Goal: Information Seeking & Learning: Check status

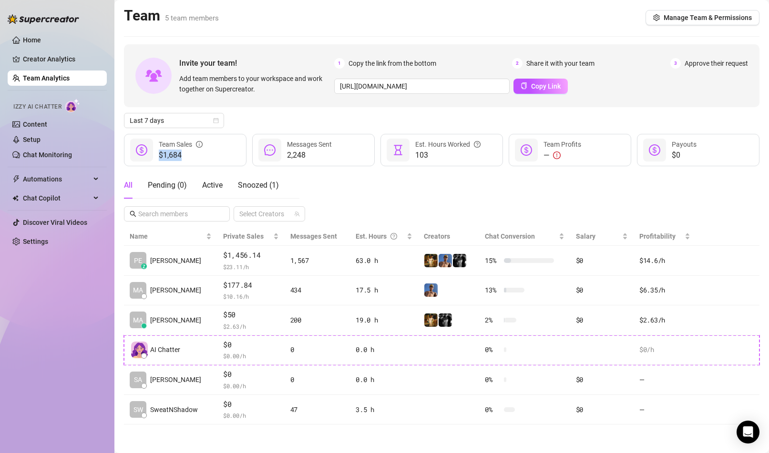
drag, startPoint x: 159, startPoint y: 158, endPoint x: 188, endPoint y: 158, distance: 28.6
click at [188, 158] on span "$1,684" at bounding box center [181, 155] width 44 height 11
click at [66, 57] on link "Creator Analytics" at bounding box center [61, 58] width 76 height 15
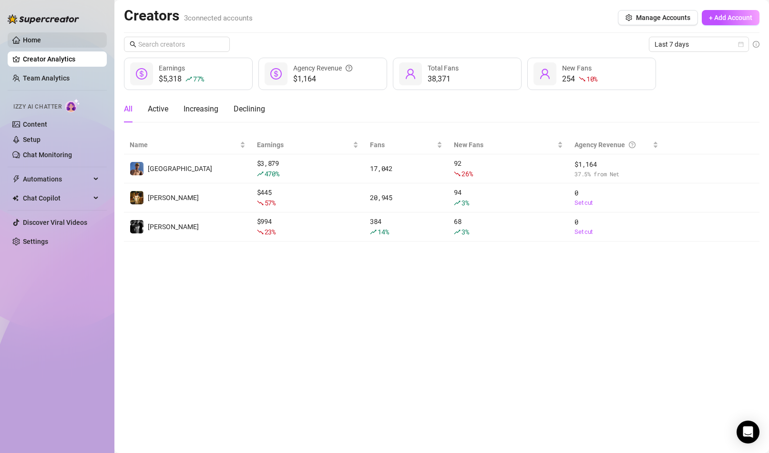
click at [41, 38] on link "Home" at bounding box center [32, 40] width 18 height 8
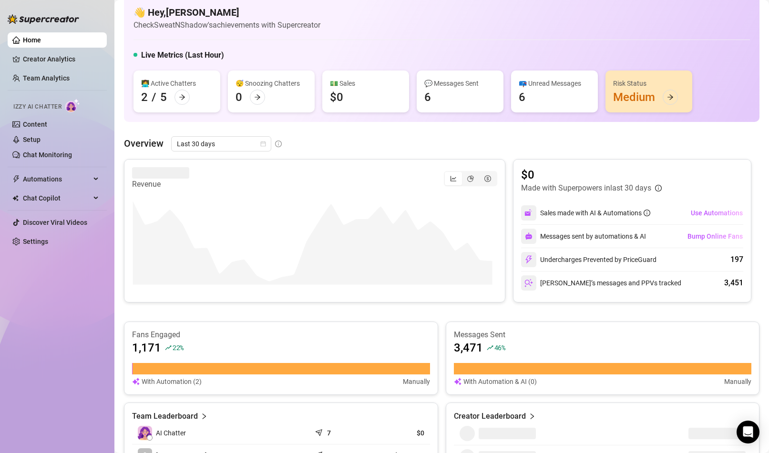
scroll to position [21, 0]
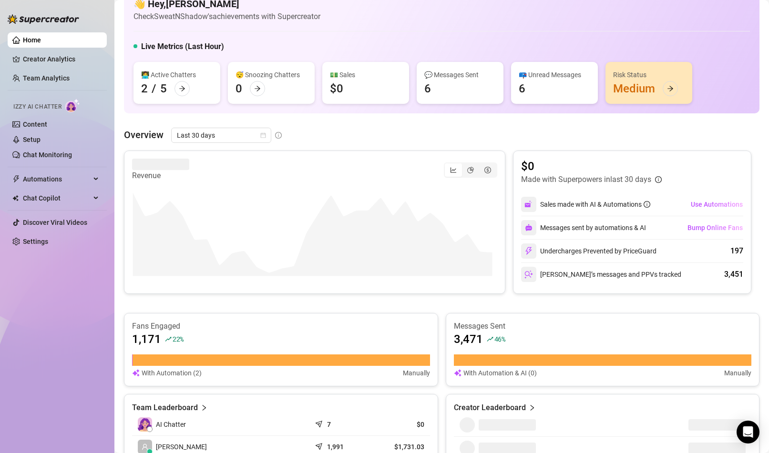
click at [176, 80] on div "👩‍💻 Active Chatters 2 / 5" at bounding box center [176, 83] width 87 height 42
click at [179, 87] on icon "arrow-right" at bounding box center [182, 88] width 7 height 7
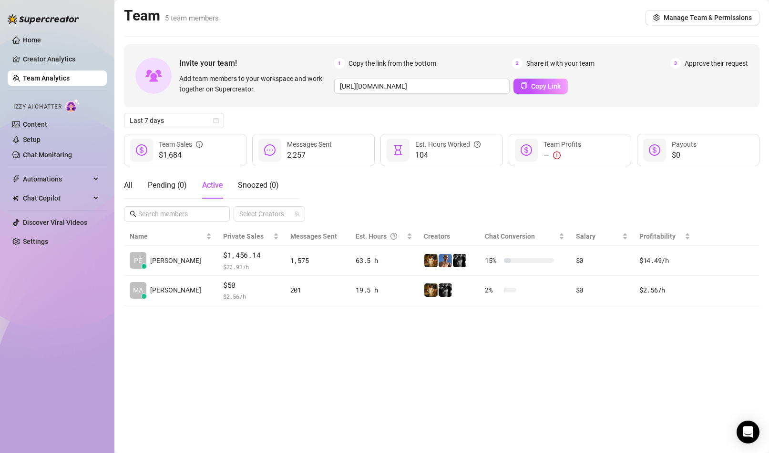
click at [443, 203] on div "All Pending ( 0 ) Active Snoozed ( 0 ) Select Creators" at bounding box center [441, 197] width 635 height 50
click at [47, 123] on link "Content" at bounding box center [35, 125] width 24 height 8
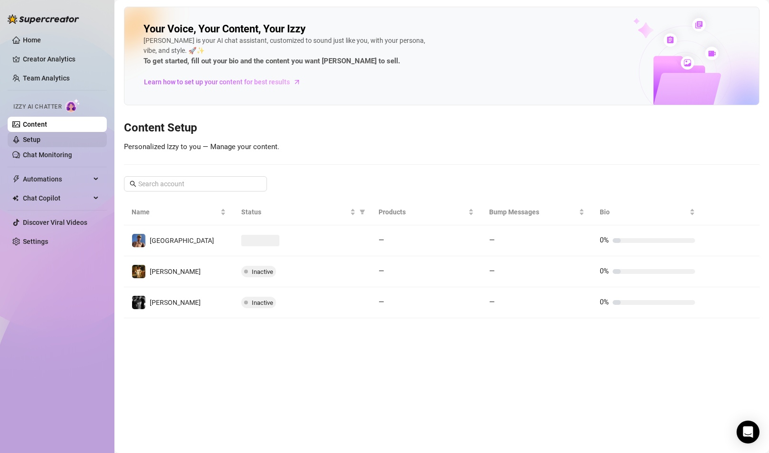
click at [41, 143] on link "Setup" at bounding box center [32, 140] width 18 height 8
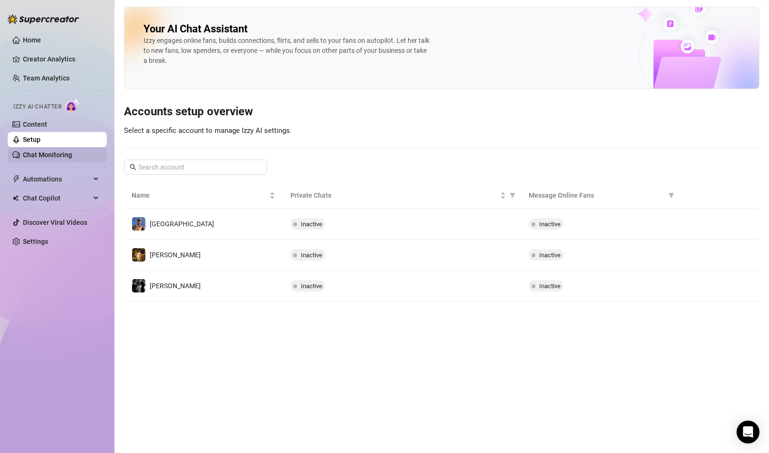
click at [46, 154] on link "Chat Monitoring" at bounding box center [47, 155] width 49 height 8
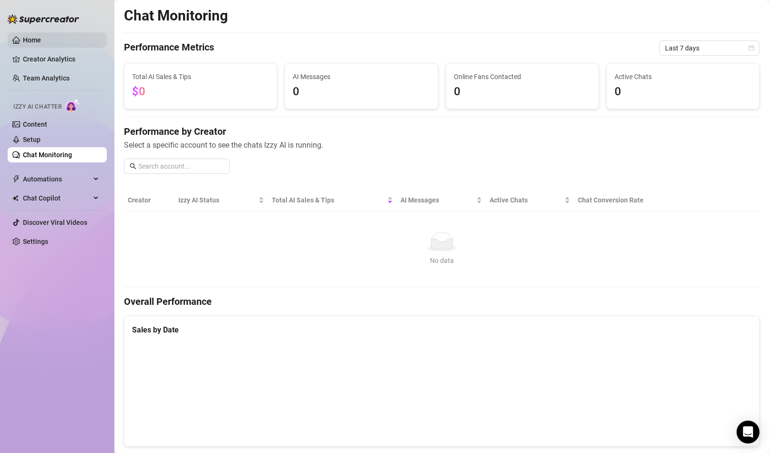
click at [41, 40] on link "Home" at bounding box center [32, 40] width 18 height 8
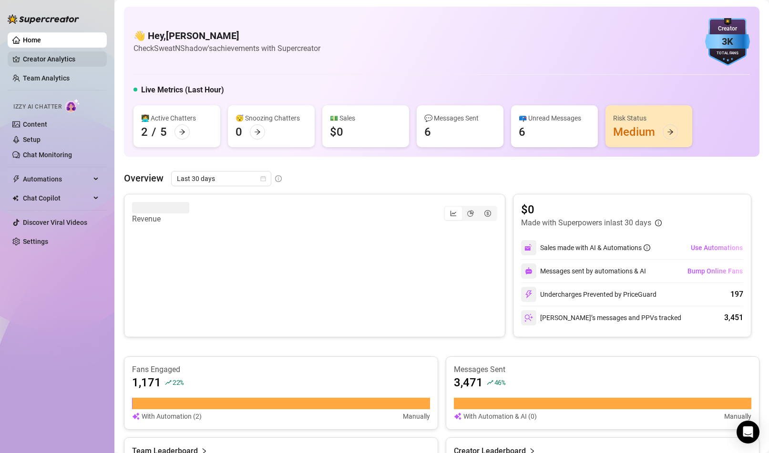
click at [52, 63] on link "Creator Analytics" at bounding box center [61, 58] width 76 height 15
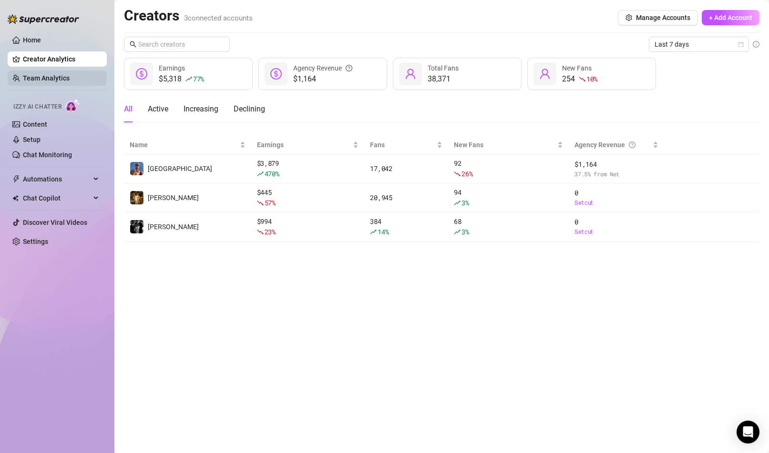
click at [61, 79] on link "Team Analytics" at bounding box center [46, 78] width 47 height 8
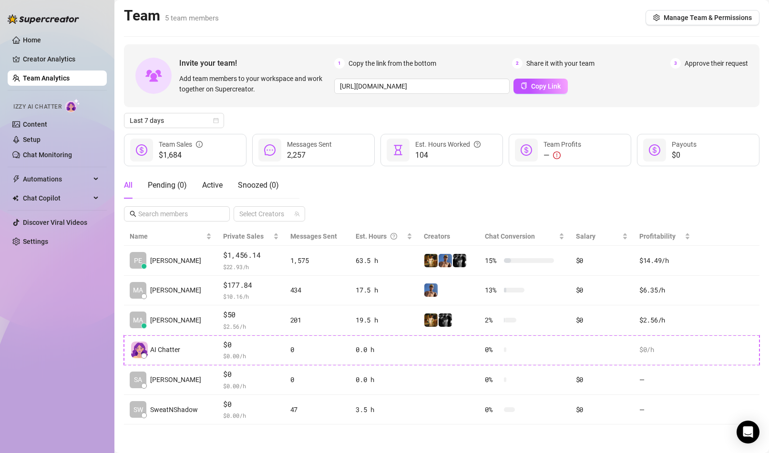
click at [61, 70] on ul "Home Creator Analytics Team Analytics Izzy AI Chatter Content Setup Chat Monito…" at bounding box center [57, 141] width 99 height 225
click at [62, 68] on ul "Home Creator Analytics Team Analytics Izzy AI Chatter Content Setup Chat Monito…" at bounding box center [57, 141] width 99 height 225
click at [62, 66] on link "Creator Analytics" at bounding box center [61, 58] width 76 height 15
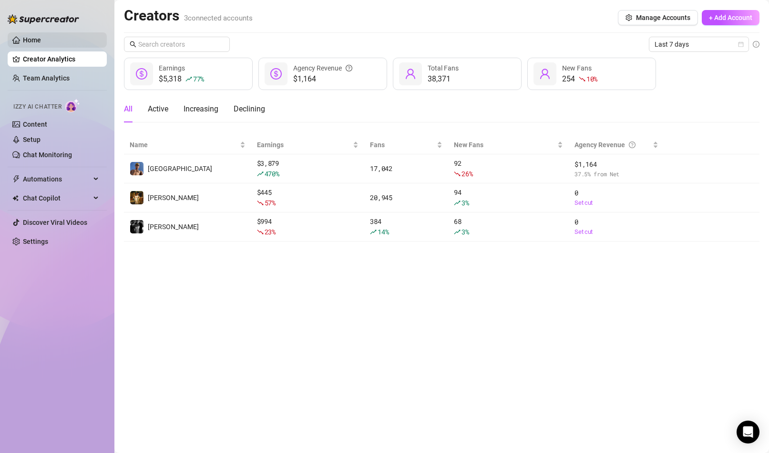
click at [23, 42] on link "Home" at bounding box center [32, 40] width 18 height 8
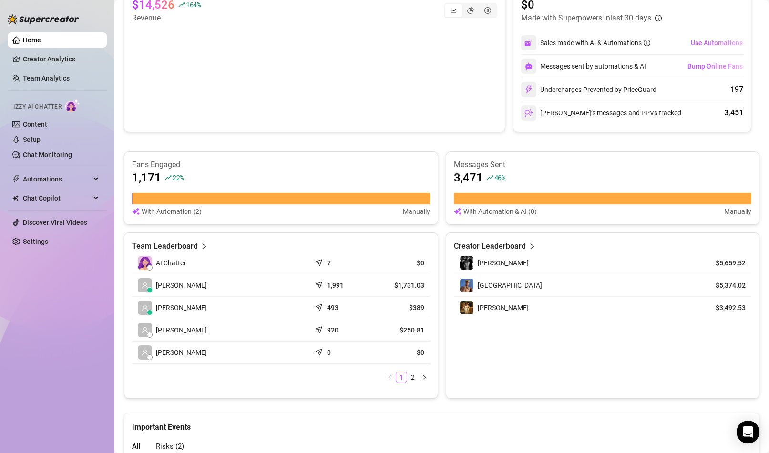
scroll to position [207, 0]
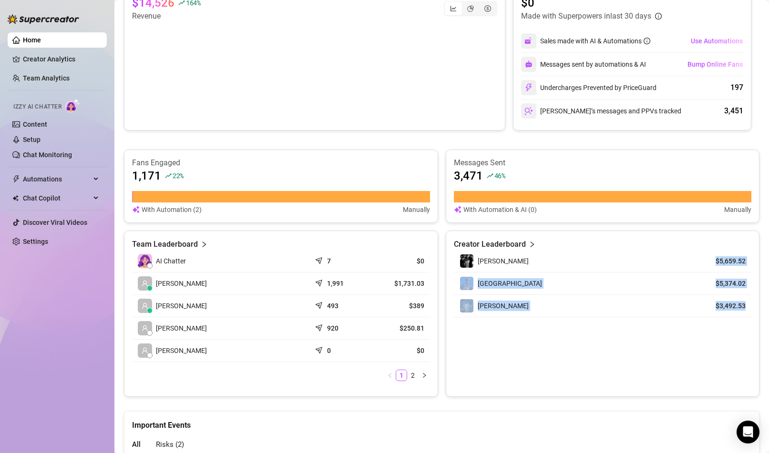
drag, startPoint x: 708, startPoint y: 261, endPoint x: 738, endPoint y: 305, distance: 53.4
click at [738, 305] on tbody "Marvin $5,659.52 Dallas $5,374.02 Marvin $3,492.53" at bounding box center [603, 283] width 298 height 67
click at [738, 305] on td "$3,492.53" at bounding box center [723, 306] width 55 height 22
drag, startPoint x: 712, startPoint y: 263, endPoint x: 740, endPoint y: 263, distance: 28.1
click at [740, 263] on td "$5,659.52" at bounding box center [723, 261] width 55 height 22
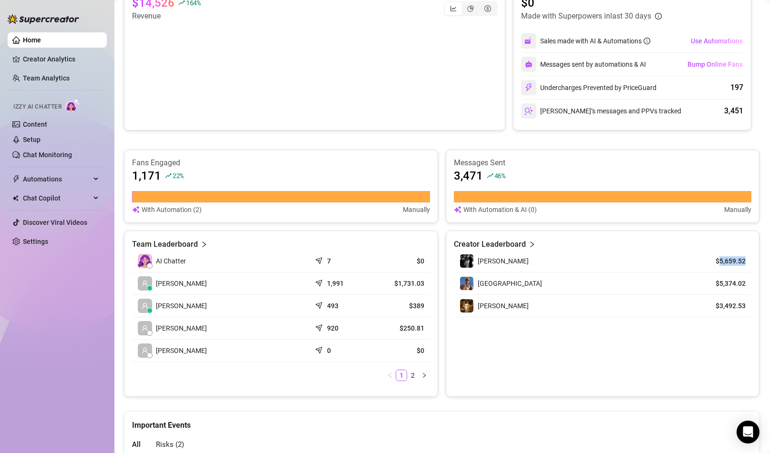
click at [740, 263] on td "$5,659.52" at bounding box center [723, 261] width 55 height 22
drag, startPoint x: 713, startPoint y: 307, endPoint x: 739, endPoint y: 307, distance: 26.2
click at [739, 307] on td "$3,492.53" at bounding box center [723, 306] width 55 height 22
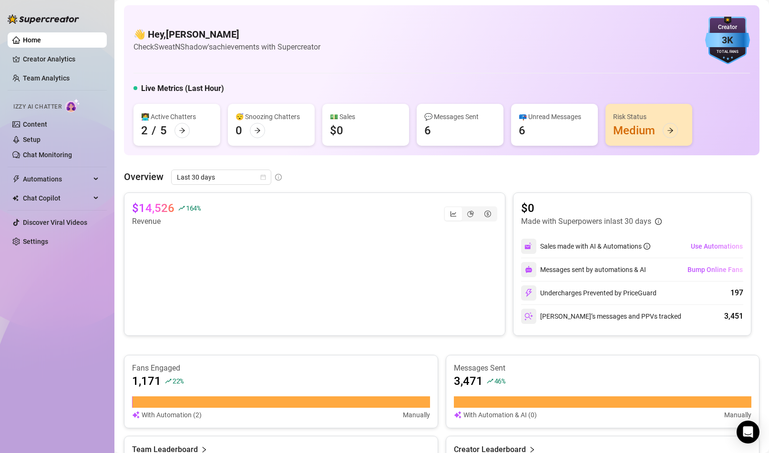
scroll to position [0, 0]
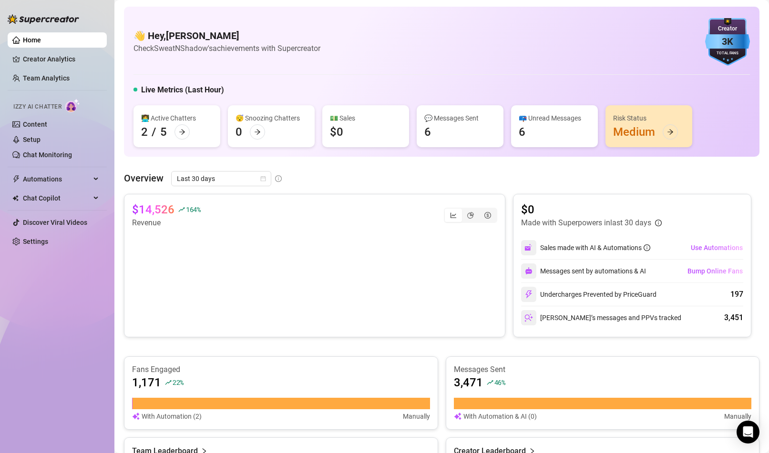
click at [125, 177] on article "Overview" at bounding box center [144, 178] width 40 height 14
click at [119, 175] on main "👋 Hey, Marvin Cortes Check SweatNShadow's achievements with Supercreator 3K Cre…" at bounding box center [441, 392] width 655 height 784
click at [117, 105] on main "👋 Hey, Marvin Cortes Check SweatNShadow's achievements with Supercreator 3K Cre…" at bounding box center [441, 392] width 655 height 784
